Goal: Find specific page/section: Find specific page/section

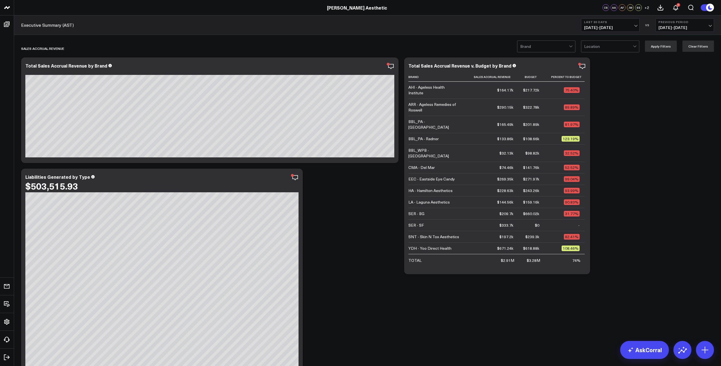
click at [605, 24] on b "Last 30 Days" at bounding box center [610, 21] width 52 height 3
click at [597, 178] on link "Custom Dates" at bounding box center [610, 180] width 58 height 11
select select "8"
select select "2025"
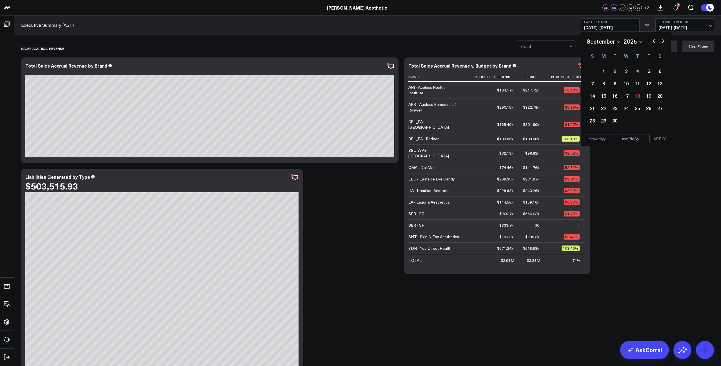
click at [652, 42] on button "button" at bounding box center [654, 40] width 6 height 7
select select "7"
select select "2025"
click at [659, 108] on div "23" at bounding box center [659, 107] width 11 height 11
type input "[DATE]"
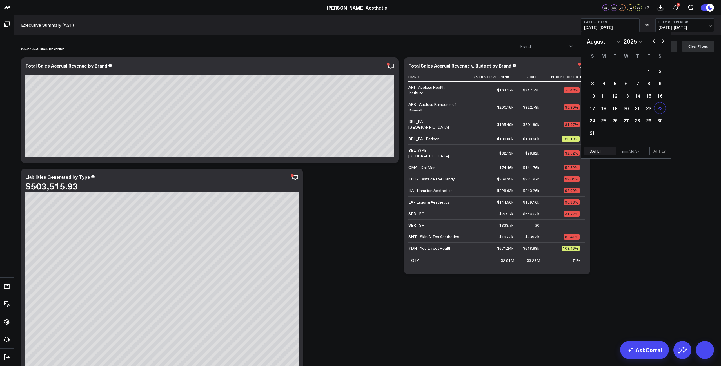
select select "7"
select select "2025"
click at [662, 44] on div "January February March April May June July August September October November [D…" at bounding box center [625, 41] width 79 height 8
click at [663, 41] on button "button" at bounding box center [662, 40] width 6 height 7
select select "8"
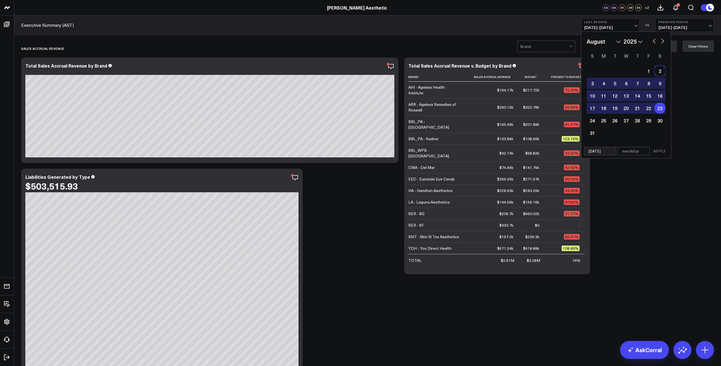
select select "2025"
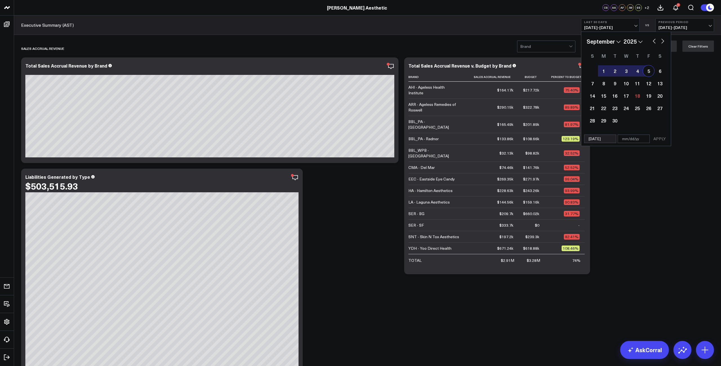
click at [648, 75] on div "5" at bounding box center [648, 70] width 11 height 11
type input "[DATE]"
select select "8"
select select "2025"
click at [657, 138] on button "APPLY" at bounding box center [659, 139] width 17 height 8
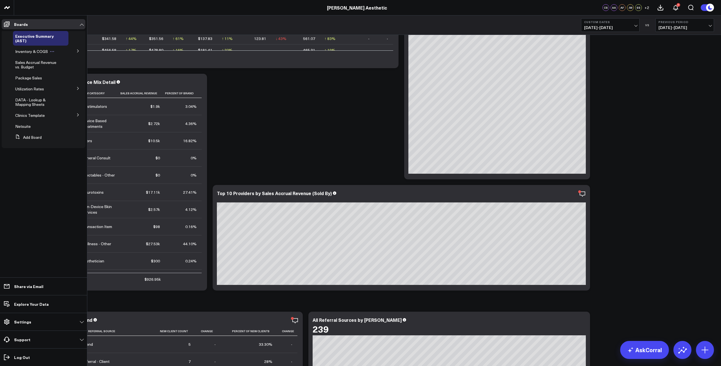
scroll to position [2476, 0]
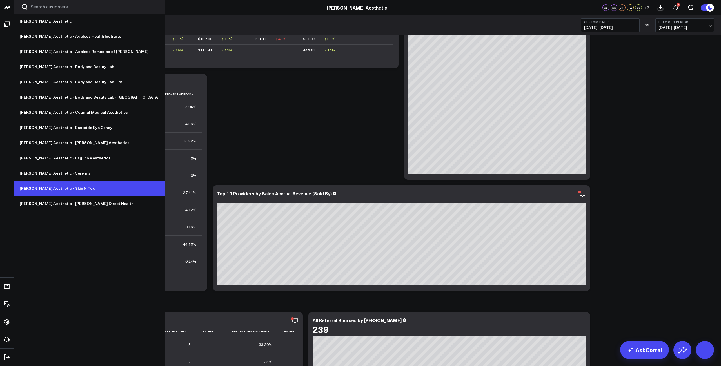
click at [65, 187] on link "[PERSON_NAME] Aesthetic - Skin N Tox" at bounding box center [89, 188] width 151 height 15
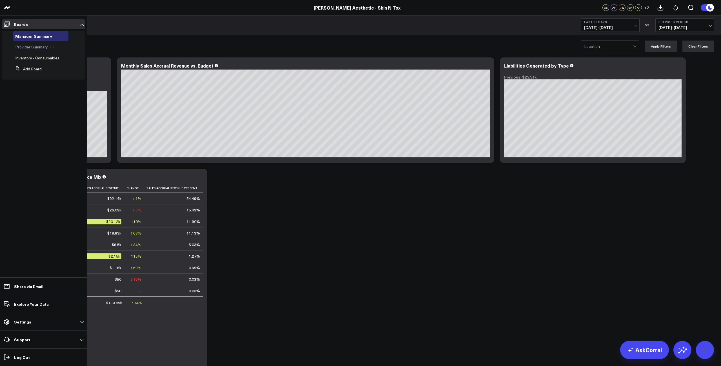
click at [26, 46] on span "Provider Summary" at bounding box center [31, 46] width 33 height 5
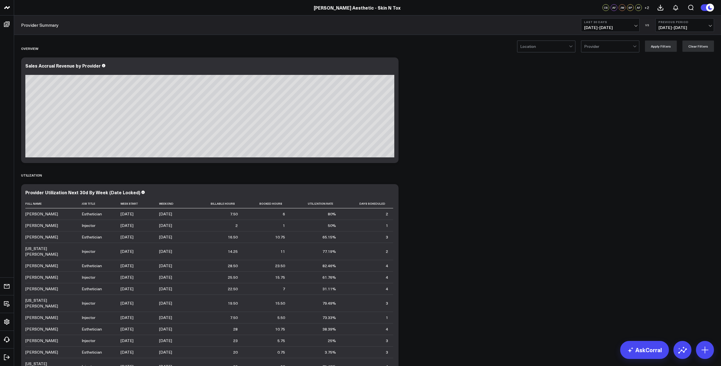
click at [630, 25] on span "08/19/25 - 09/17/25" at bounding box center [610, 27] width 52 height 5
click at [609, 177] on link "Custom Dates" at bounding box center [610, 180] width 58 height 11
select select "8"
select select "2025"
click at [652, 42] on button "button" at bounding box center [654, 40] width 6 height 7
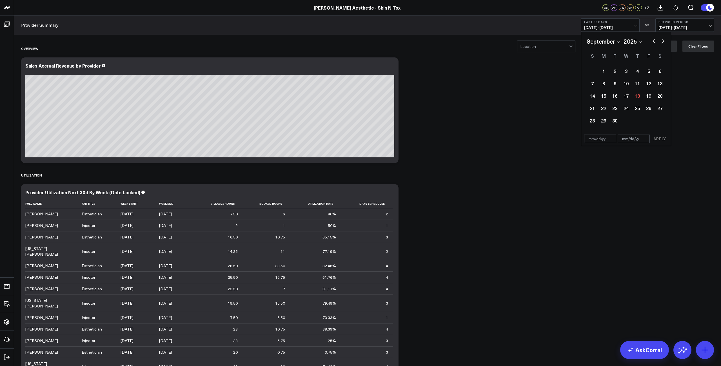
select select "7"
select select "2025"
click at [659, 109] on div "23" at bounding box center [659, 107] width 11 height 11
type input "[DATE]"
select select "7"
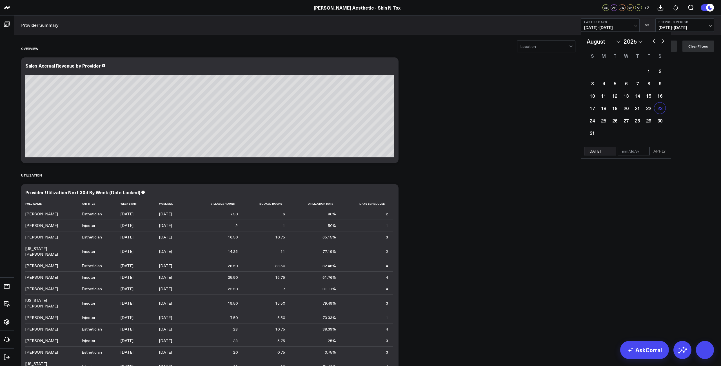
select select "2025"
click at [662, 43] on button "button" at bounding box center [662, 40] width 6 height 7
select select "8"
select select "2025"
click at [647, 72] on div "5" at bounding box center [648, 70] width 11 height 11
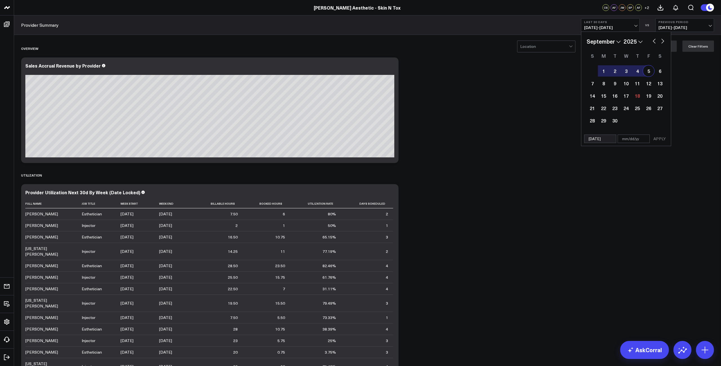
type input "[DATE]"
select select "8"
select select "2025"
click at [657, 138] on button "APPLY" at bounding box center [659, 139] width 17 height 8
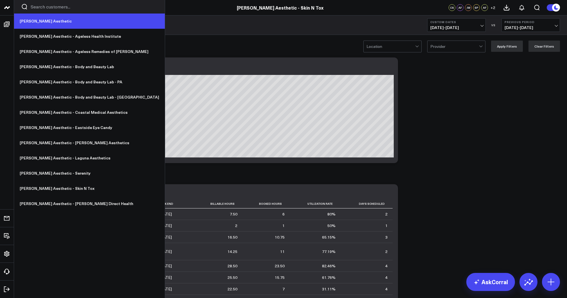
click at [41, 20] on link "[PERSON_NAME] Aesthetic" at bounding box center [89, 21] width 151 height 15
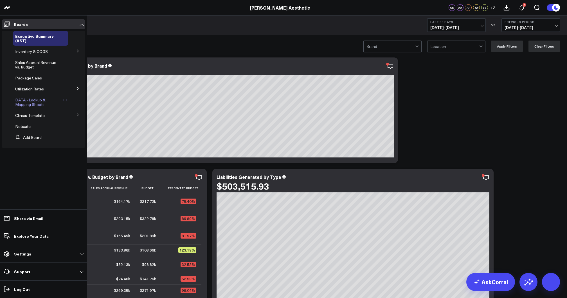
click at [41, 100] on span "DATA - Lookup & Mapping Sheets" at bounding box center [30, 102] width 30 height 10
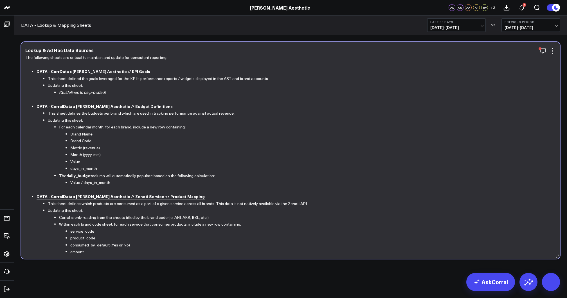
click at [113, 106] on b "DATA - CorralData x Annie Aesthetic // Budget Definitions" at bounding box center [105, 106] width 136 height 6
